Goal: Transaction & Acquisition: Book appointment/travel/reservation

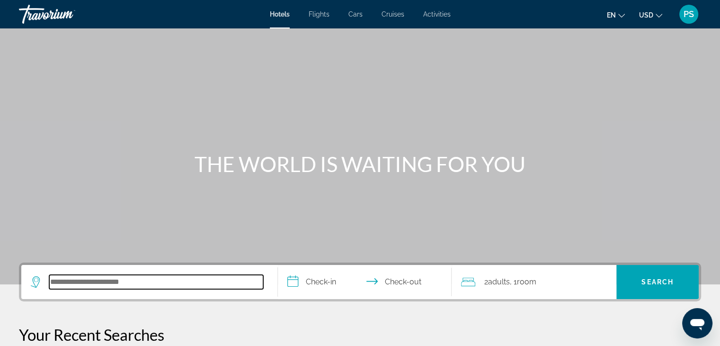
click at [100, 281] on input "Search hotel destination" at bounding box center [156, 282] width 214 height 14
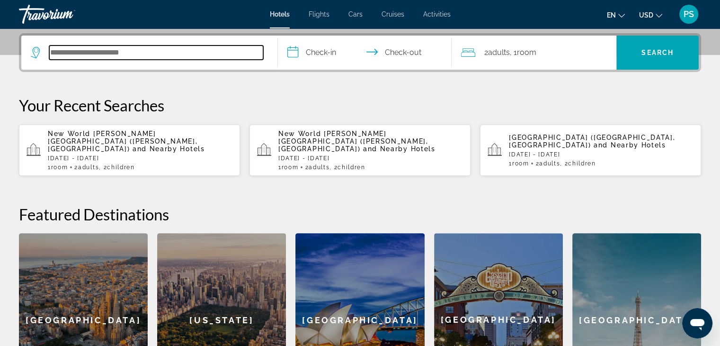
scroll to position [231, 0]
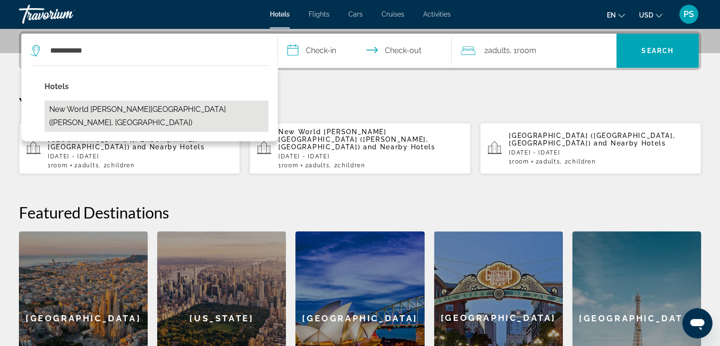
drag, startPoint x: 176, startPoint y: 106, endPoint x: 221, endPoint y: 99, distance: 45.0
click at [176, 106] on button "New World [PERSON_NAME][GEOGRAPHIC_DATA] ([PERSON_NAME], [GEOGRAPHIC_DATA])" at bounding box center [157, 115] width 224 height 31
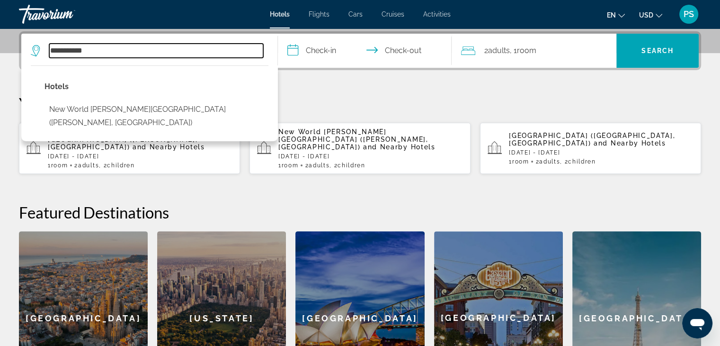
type input "**********"
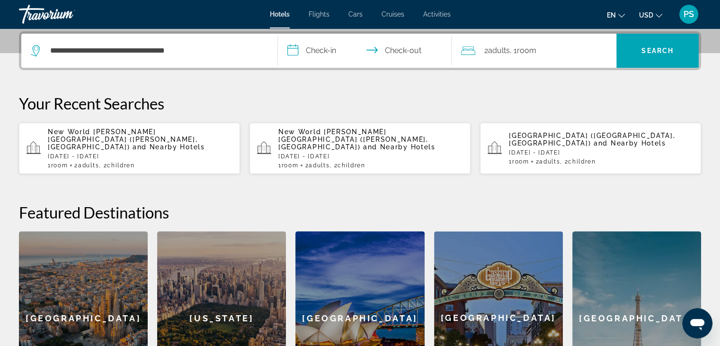
click at [329, 56] on input "**********" at bounding box center [367, 52] width 178 height 37
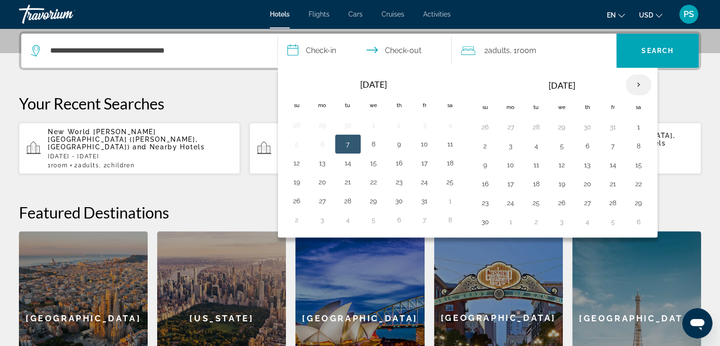
click at [634, 82] on th "Next month" at bounding box center [639, 84] width 26 height 21
click at [631, 81] on th "Next month" at bounding box center [639, 84] width 26 height 21
click at [556, 144] on button "4" at bounding box center [562, 145] width 15 height 13
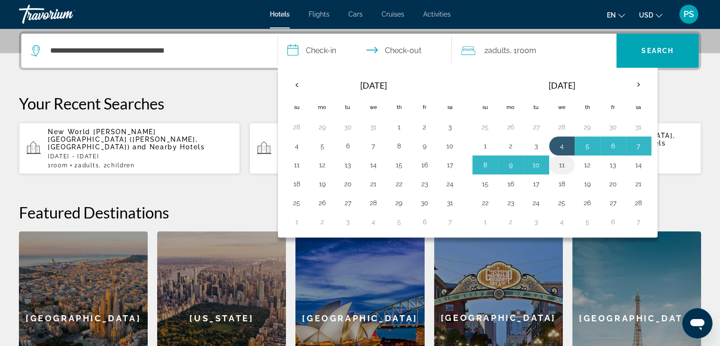
click at [562, 161] on button "11" at bounding box center [562, 164] width 15 height 13
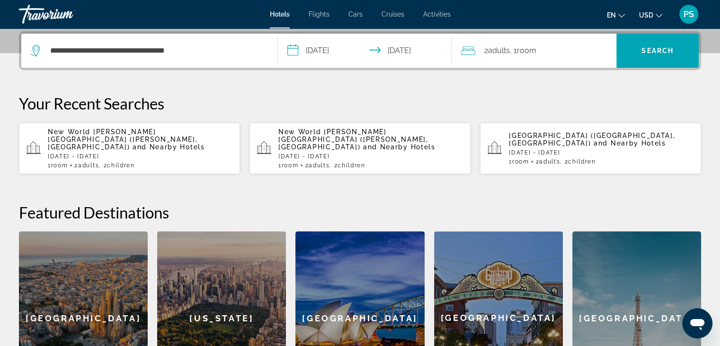
click at [589, 55] on div "2 Adult Adults , 1 Room rooms" at bounding box center [538, 50] width 155 height 13
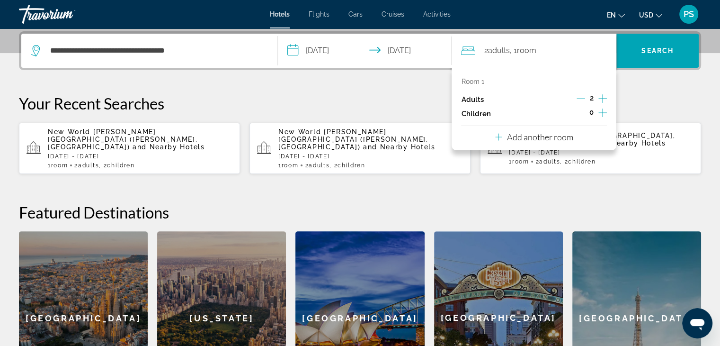
click at [601, 108] on icon "Increment children" at bounding box center [603, 112] width 9 height 11
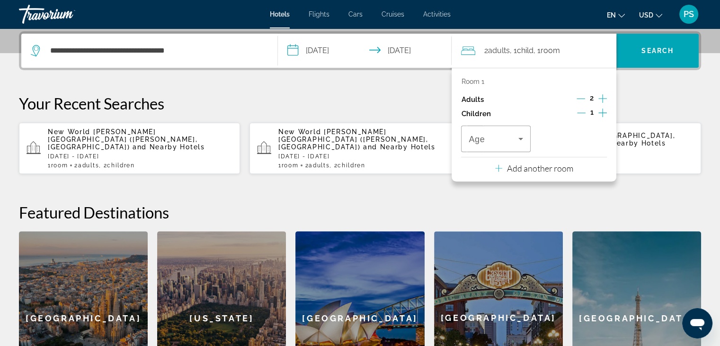
click at [601, 108] on icon "Increment children" at bounding box center [603, 112] width 9 height 11
click at [520, 139] on icon "Travelers: 2 adults, 2 children" at bounding box center [520, 138] width 11 height 11
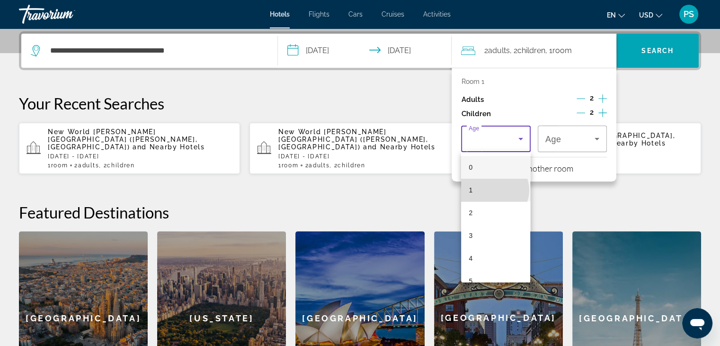
click at [494, 190] on mat-option "1" at bounding box center [495, 190] width 69 height 23
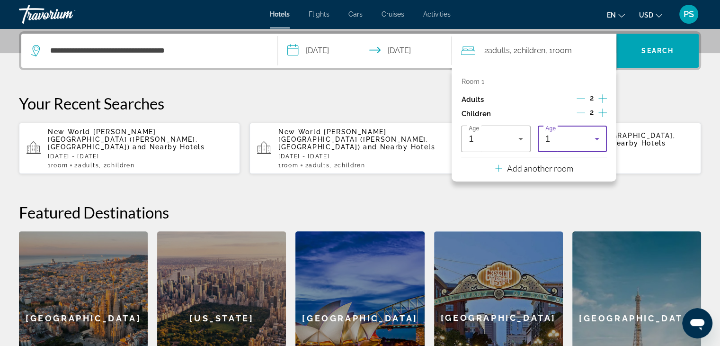
click at [598, 138] on icon "Travelers: 2 adults, 2 children" at bounding box center [597, 139] width 5 height 2
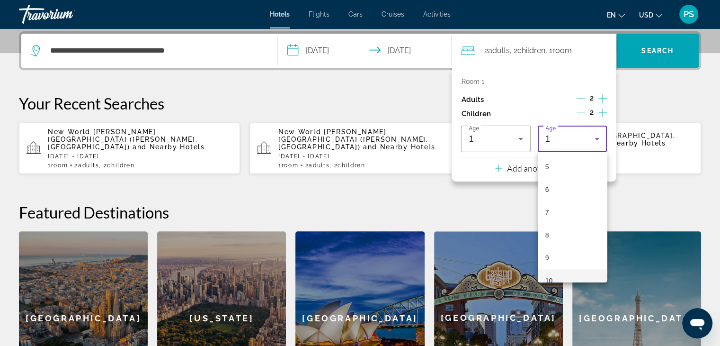
scroll to position [95, 0]
click at [560, 230] on mat-option "7" at bounding box center [572, 231] width 69 height 23
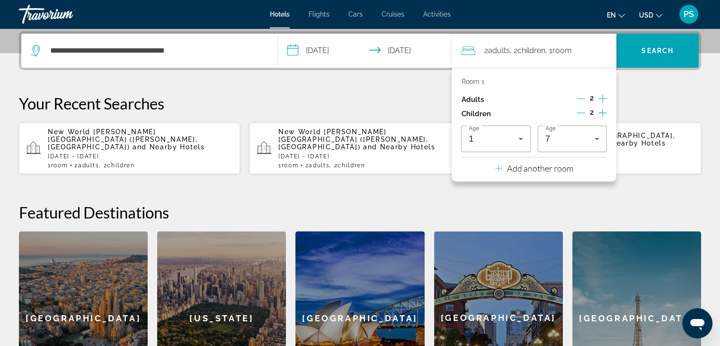
click at [648, 78] on div "**********" at bounding box center [360, 217] width 720 height 373
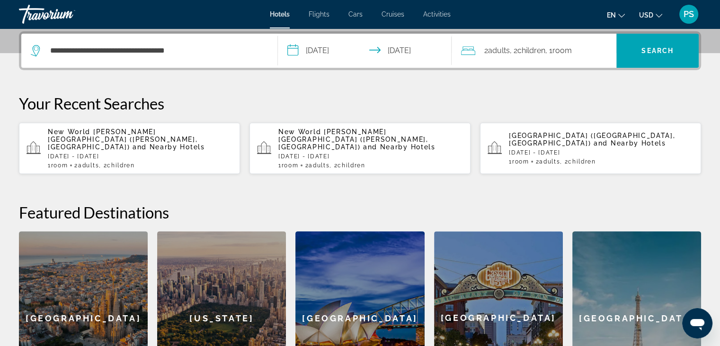
click at [329, 51] on input "**********" at bounding box center [367, 52] width 178 height 37
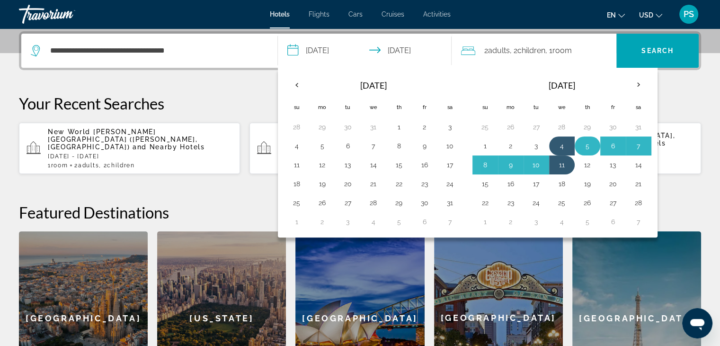
click at [585, 143] on button "5" at bounding box center [587, 145] width 15 height 13
click at [561, 164] on button "11" at bounding box center [562, 164] width 15 height 13
type input "**********"
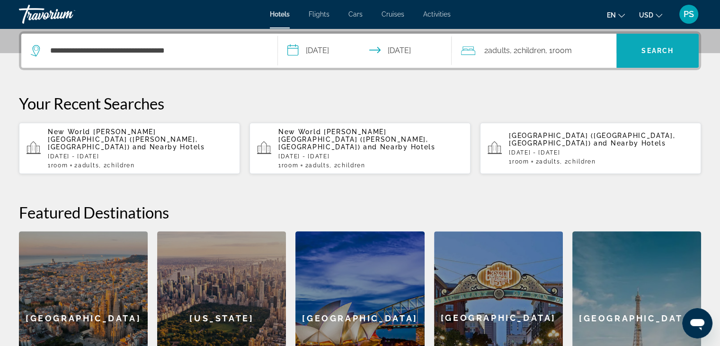
click at [659, 55] on span "Search" at bounding box center [658, 50] width 82 height 23
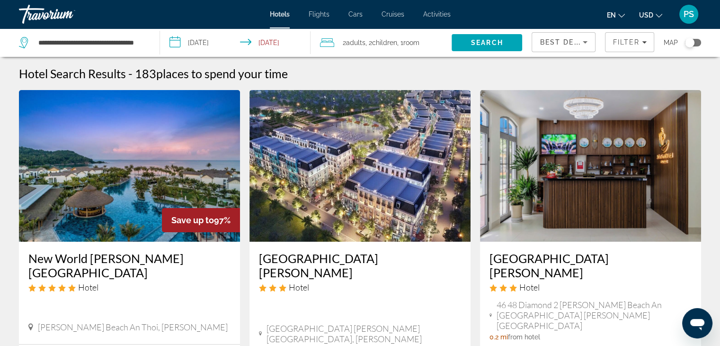
click at [133, 183] on img "Main content" at bounding box center [129, 166] width 221 height 152
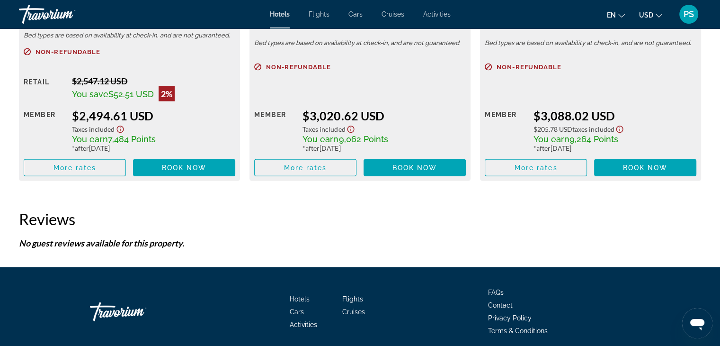
scroll to position [2163, 0]
